Goal: Contribute content

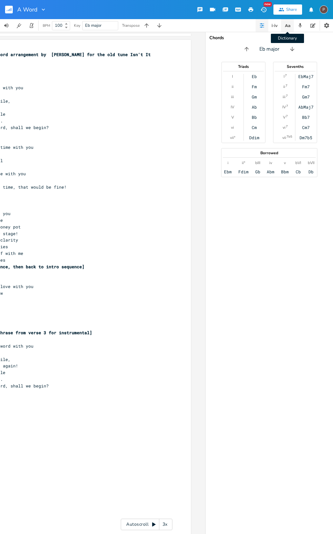
scroll to position [0, 0]
click at [285, 27] on icon "button" at bounding box center [287, 26] width 8 height 8
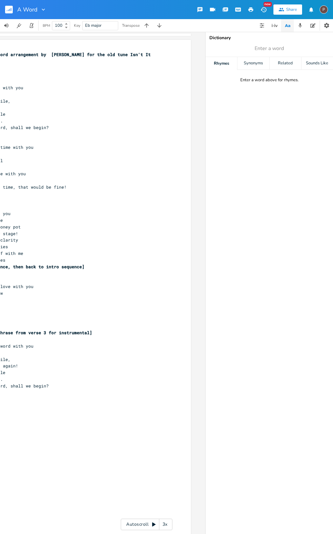
scroll to position [0, 0]
type input "dance"
click at [253, 64] on div "Synonyms" at bounding box center [253, 63] width 32 height 13
click at [292, 48] on span "dance" at bounding box center [268, 48] width 127 height 11
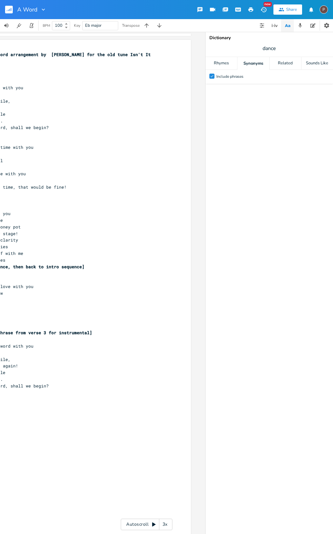
scroll to position [0, 0]
click at [276, 49] on span "dance" at bounding box center [268, 48] width 127 height 11
click at [275, 49] on input "dance" at bounding box center [269, 48] width 14 height 7
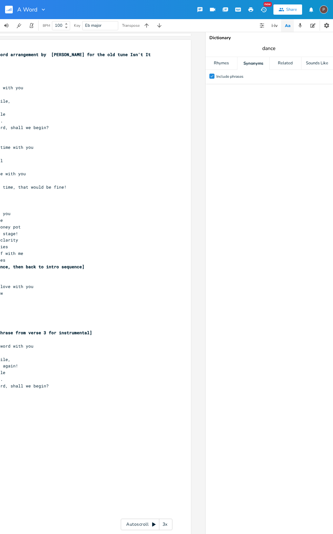
scroll to position [0, 0]
click at [287, 61] on div "Related" at bounding box center [285, 63] width 32 height 13
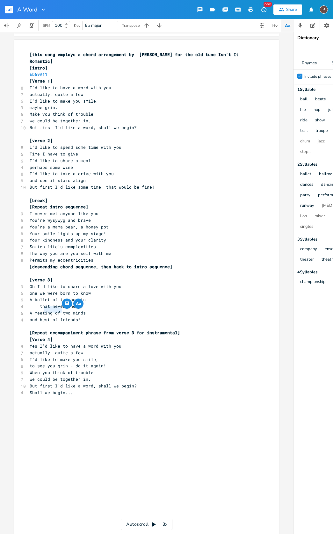
drag, startPoint x: 60, startPoint y: 309, endPoint x: 43, endPoint y: 310, distance: 17.6
click at [43, 317] on span "and best of friends!" at bounding box center [55, 320] width 51 height 6
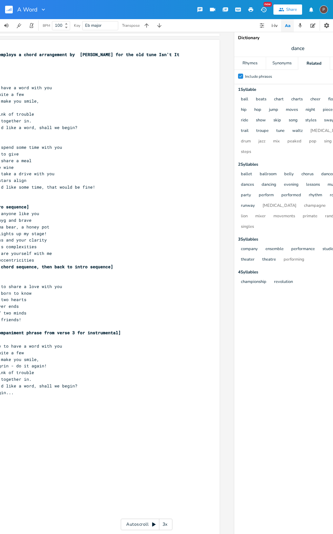
scroll to position [0, 60]
type textarea "honored"
drag, startPoint x: 303, startPoint y: 48, endPoint x: 288, endPoint y: 49, distance: 15.0
type input "honored"
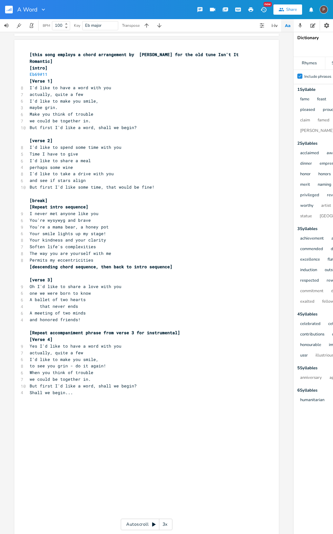
scroll to position [0, 0]
click at [54, 317] on span "and honored friends!" at bounding box center [55, 320] width 51 height 6
type textarea "cherished"
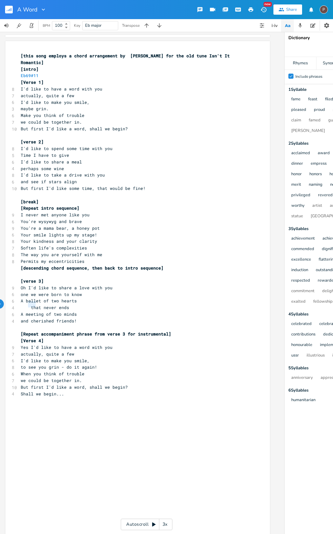
scroll to position [0, 0]
type textarea "eetin"
drag, startPoint x: 26, startPoint y: 304, endPoint x: 30, endPoint y: 303, distance: 3.9
click at [38, 312] on span "A meeting of two minds" at bounding box center [49, 315] width 56 height 6
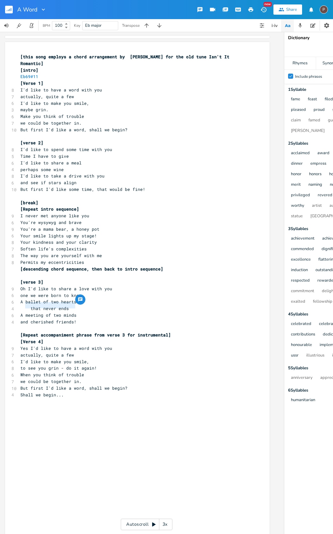
drag, startPoint x: 23, startPoint y: 305, endPoint x: 74, endPoint y: 306, distance: 50.7
click at [73, 312] on pre "A meeting of two minds" at bounding box center [134, 315] width 230 height 7
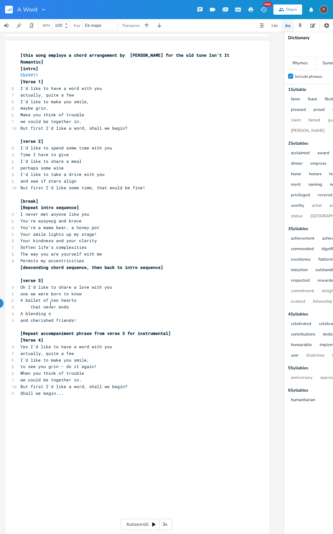
scroll to position [0, 18]
type textarea "blending of the thoughts"
type textarea "as"
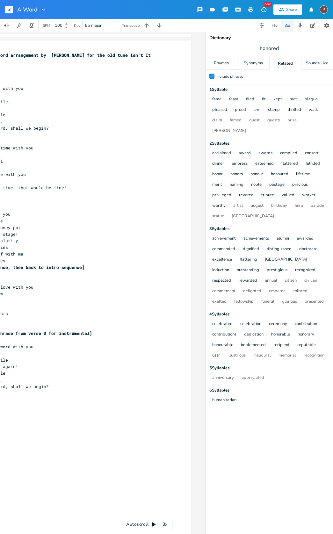
scroll to position [0, 88]
type textarea "our"
type input "mixing"
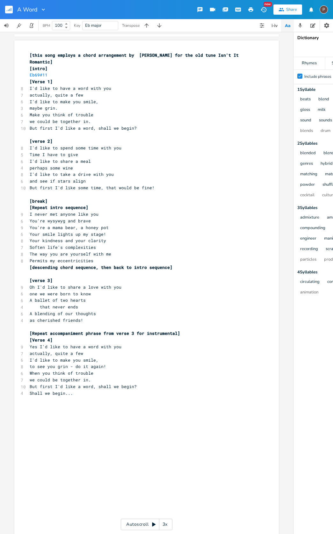
scroll to position [0, 0]
drag, startPoint x: 55, startPoint y: 291, endPoint x: 33, endPoint y: 292, distance: 21.7
click at [33, 297] on span "A ballet of two hearts" at bounding box center [58, 300] width 56 height 6
type textarea "foxtrot for"
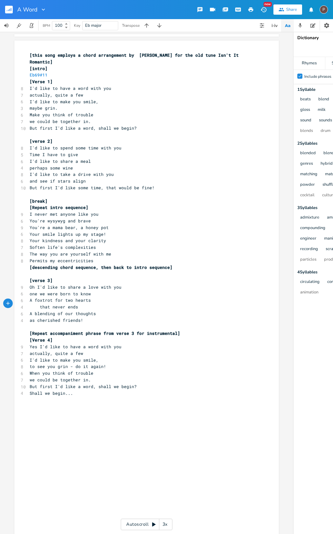
scroll to position [0, 0]
type textarea "blend"
drag, startPoint x: 45, startPoint y: 304, endPoint x: 31, endPoint y: 304, distance: 13.7
click at [31, 311] on span "A blending of our thoughts" at bounding box center [63, 314] width 66 height 6
type textarea "mingl"
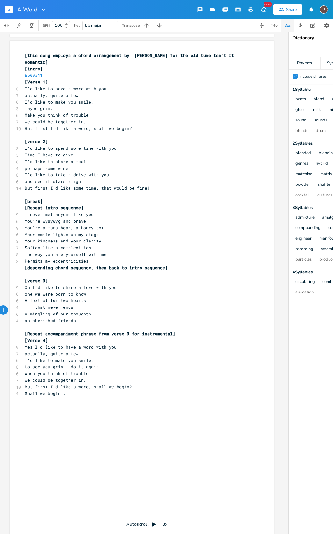
scroll to position [2, 0]
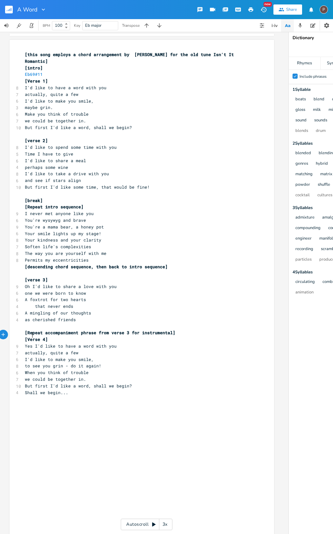
drag, startPoint x: 31, startPoint y: 334, endPoint x: 75, endPoint y: 345, distance: 45.8
click at [31, 343] on span "Yes I'd like to have a word with you" at bounding box center [71, 346] width 92 height 6
type textarea "So"
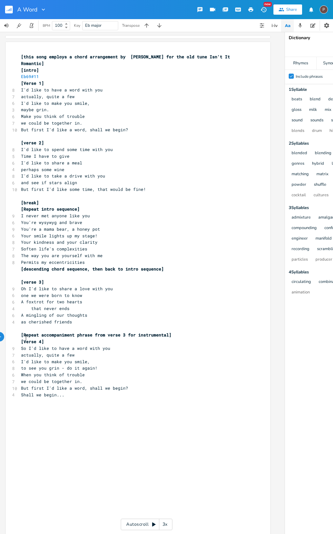
scroll to position [0, 10]
click at [68, 372] on span "When you think of trouble" at bounding box center [52, 375] width 64 height 6
type textarea "a b"
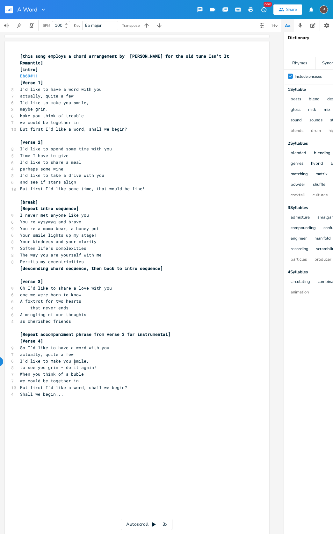
type textarea "ub"
drag, startPoint x: 39, startPoint y: 362, endPoint x: 64, endPoint y: 365, distance: 26.0
click at [40, 371] on span "When you think of a bubble" at bounding box center [53, 374] width 66 height 6
type textarea "ile"
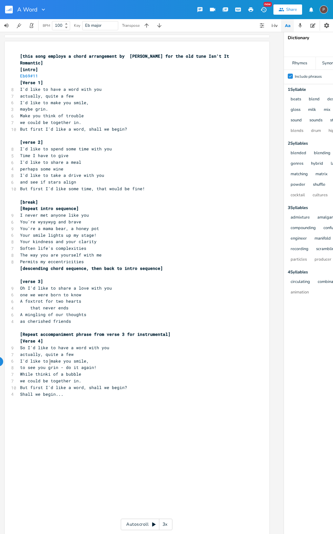
scroll to position [0, 5]
type textarea "ing"
click at [81, 378] on span "we could be together in." at bounding box center [50, 381] width 61 height 6
type textarea "[frr"
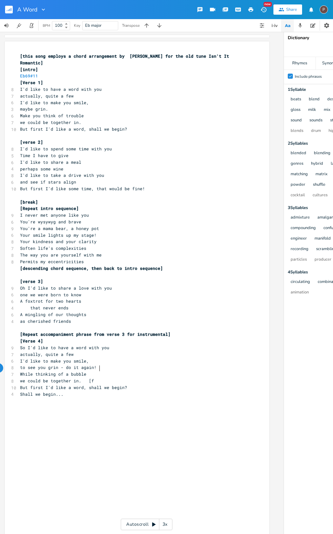
scroll to position [0, 5]
type textarea "lourish"
type textarea "lourish on guitar]"
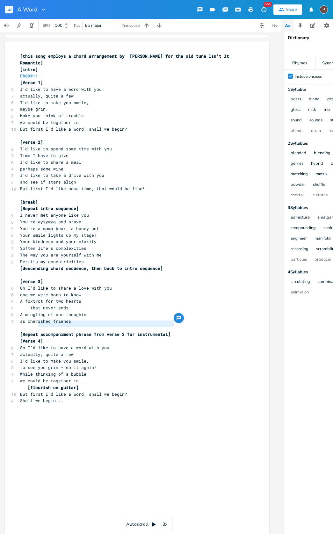
type textarea "[Repeat accompaniment phrase from verse 3 for instrumental]"
drag, startPoint x: 174, startPoint y: 324, endPoint x: 13, endPoint y: 321, distance: 161.2
click at [13, 322] on div "[Repeat accompaniment phrase from verse 3 for instrumental] xxxxxxxxxx [this so…" at bounding box center [137, 288] width 264 height 495
